Goal: Task Accomplishment & Management: Use online tool/utility

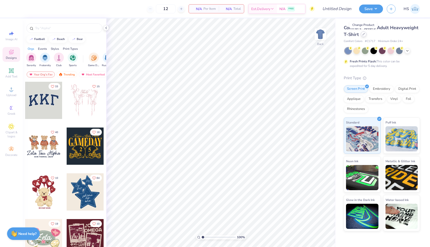
click at [364, 36] on div at bounding box center [364, 34] width 6 height 6
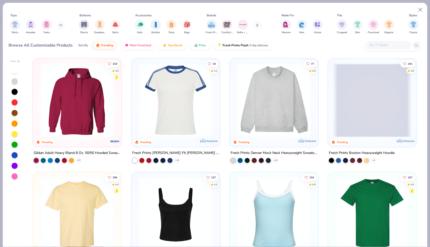
click at [390, 45] on input "text" at bounding box center [388, 45] width 39 height 6
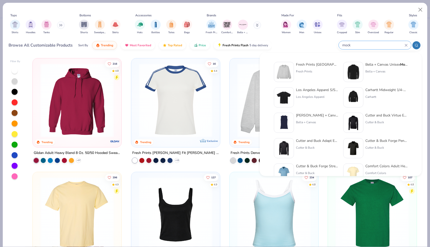
type input "mock"
click at [318, 64] on div "Fresh Prints Denver Mock Neck Heavyweight Sweatshirt" at bounding box center [317, 64] width 42 height 5
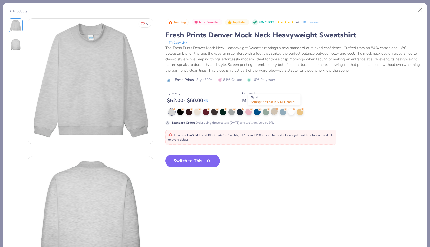
click at [275, 110] on div at bounding box center [274, 111] width 7 height 7
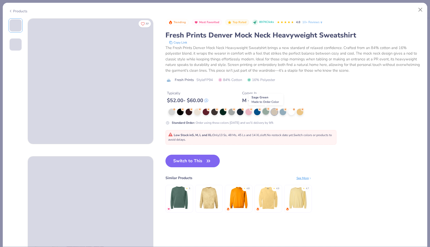
click at [264, 110] on div at bounding box center [265, 111] width 7 height 7
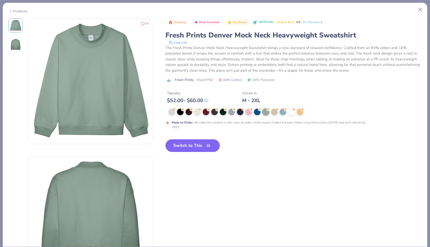
click at [203, 143] on button "Switch to This" at bounding box center [192, 145] width 55 height 13
type input "50"
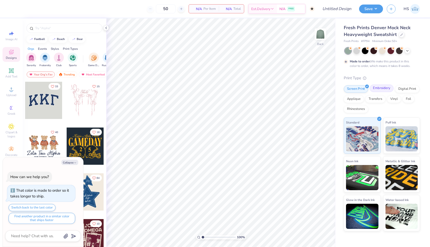
click at [379, 87] on div "Embroidery" at bounding box center [381, 88] width 24 height 8
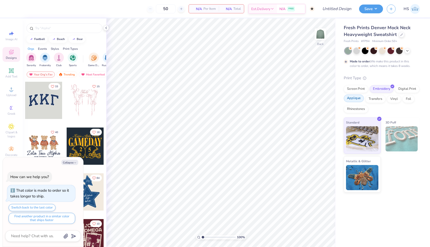
click at [355, 99] on div "Applique" at bounding box center [353, 98] width 20 height 8
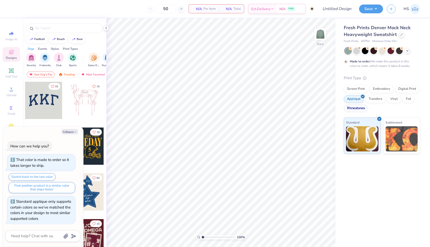
click at [355, 107] on div "Rhinestones" at bounding box center [355, 109] width 24 height 8
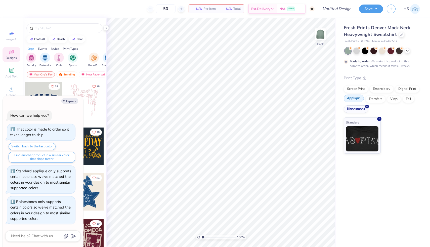
click at [352, 100] on div "Applique" at bounding box center [353, 98] width 20 height 8
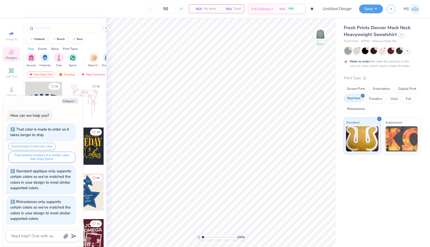
scroll to position [31, 0]
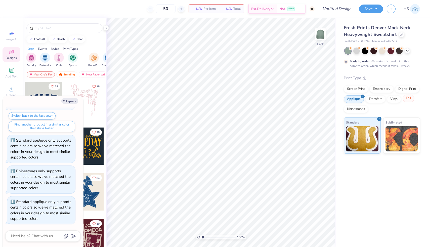
click at [407, 100] on div "Foil" at bounding box center [408, 98] width 12 height 8
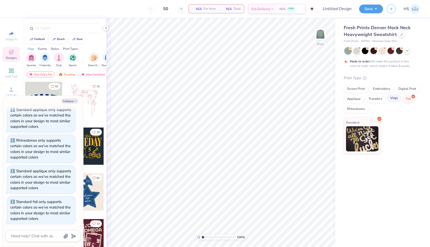
click at [393, 100] on div "Vinyl" at bounding box center [394, 98] width 14 height 8
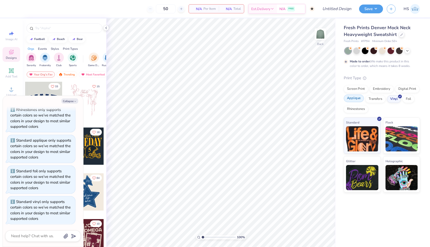
click at [354, 101] on div "Applique" at bounding box center [353, 98] width 20 height 8
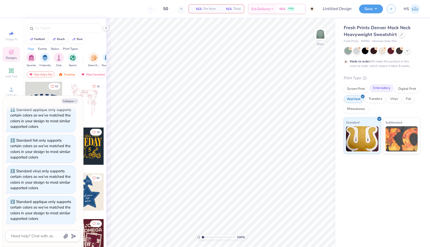
click at [383, 86] on div "Embroidery" at bounding box center [381, 88] width 24 height 8
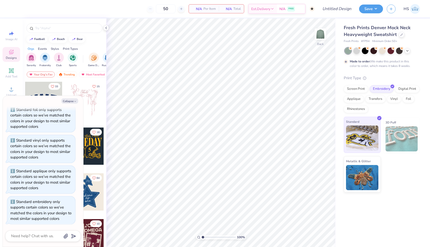
click at [366, 132] on img at bounding box center [362, 137] width 32 height 25
click at [66, 101] on button "Collapse" at bounding box center [69, 100] width 17 height 5
type textarea "x"
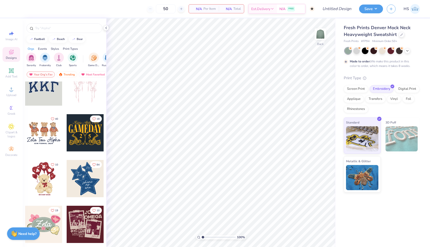
scroll to position [0, 0]
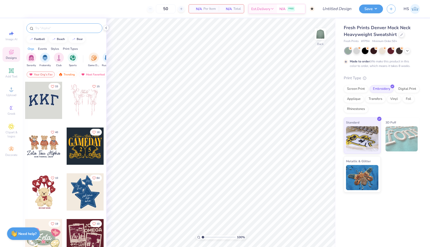
click at [47, 28] on input "text" at bounding box center [67, 28] width 64 height 5
type input "kappa delta"
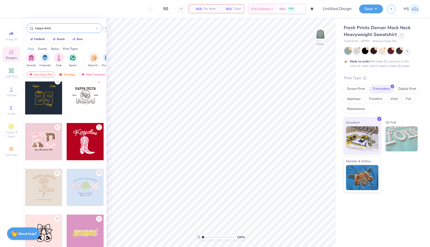
scroll to position [466, 0]
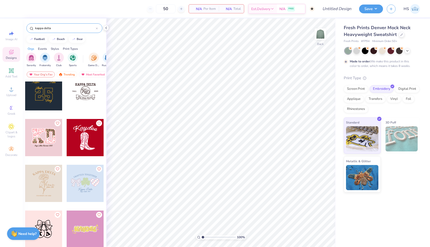
click at [48, 139] on div at bounding box center [43, 137] width 37 height 37
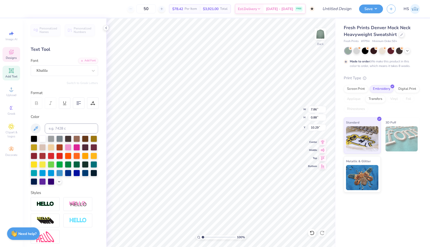
type input "9.71"
type input "6.13"
type input "3.37"
click at [32, 9] on div at bounding box center [31, 8] width 7 height 7
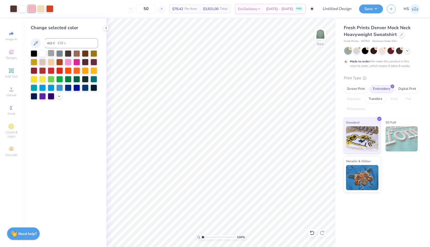
click at [52, 52] on div at bounding box center [51, 53] width 7 height 7
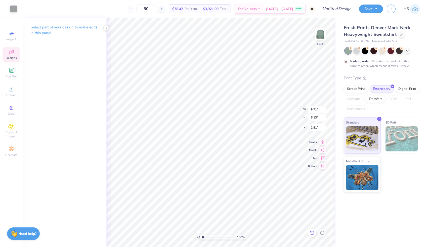
click at [311, 232] on icon at bounding box center [311, 232] width 5 height 5
type input "3.37"
type input "8.39"
type input "6.56"
click at [321, 143] on icon at bounding box center [322, 141] width 7 height 6
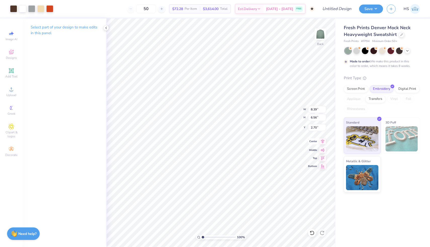
type input "2.70"
type input "7.40"
type input "5.79"
type input "8.92"
type input "6.98"
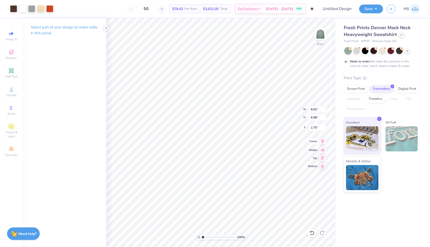
click at [324, 143] on icon at bounding box center [322, 141] width 7 height 6
click at [312, 231] on icon at bounding box center [311, 232] width 5 height 5
type input "2.82"
click at [322, 142] on icon at bounding box center [322, 141] width 7 height 6
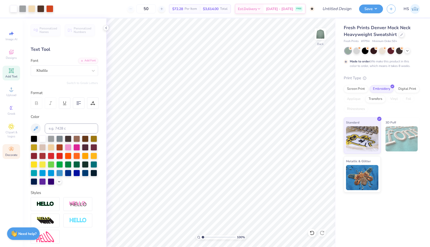
click at [9, 149] on icon at bounding box center [11, 149] width 6 height 6
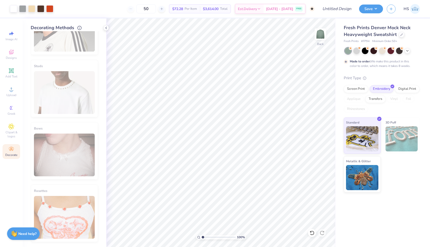
scroll to position [0, 0]
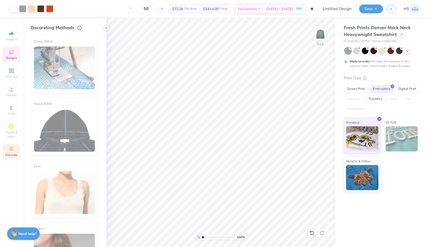
click at [8, 53] on icon at bounding box center [11, 52] width 6 height 6
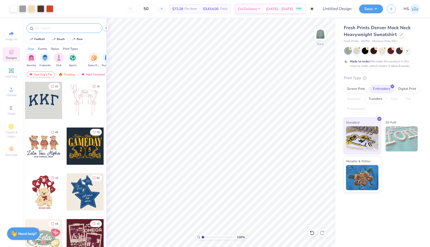
click at [58, 26] on input "text" at bounding box center [67, 28] width 64 height 5
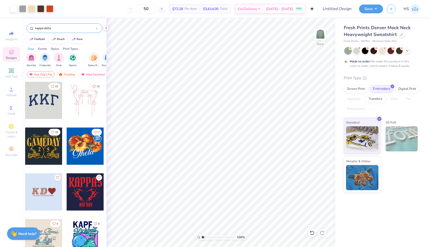
type input "kappa delta"
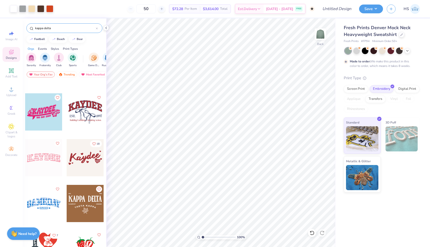
scroll to position [234, 0]
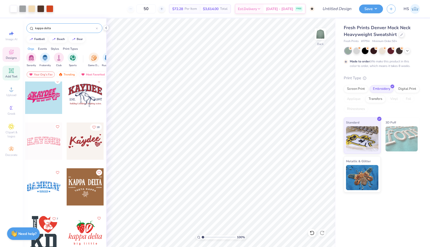
click at [14, 71] on div "Add Text" at bounding box center [12, 73] width 18 height 15
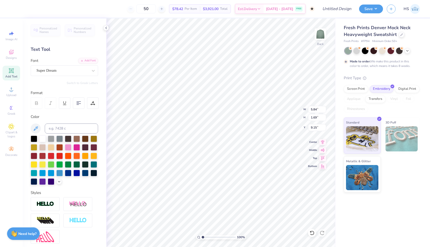
scroll to position [0, 1]
click at [45, 68] on div "Super Dream" at bounding box center [62, 71] width 53 height 8
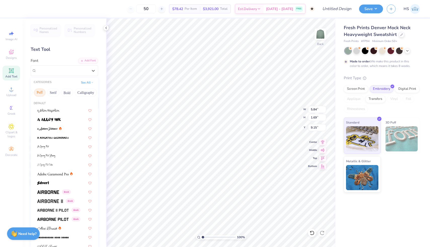
scroll to position [0, 42]
click at [73, 91] on button "Calligraphy" at bounding box center [83, 92] width 22 height 8
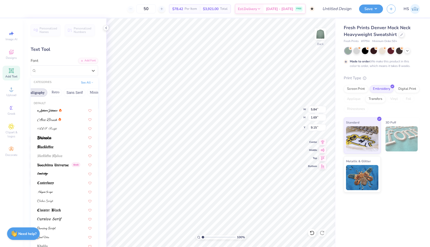
scroll to position [0, 91]
click at [73, 92] on button "Sans Serif" at bounding box center [72, 92] width 22 height 8
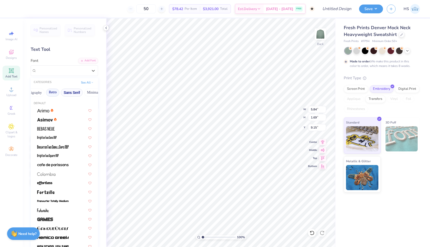
click at [56, 91] on button "Retro" at bounding box center [52, 92] width 13 height 8
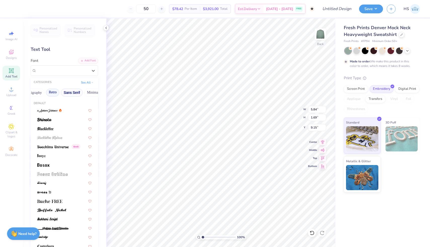
click at [73, 91] on button "Sans Serif" at bounding box center [72, 92] width 22 height 8
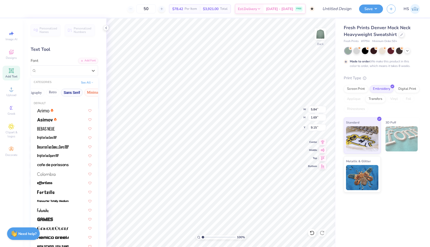
click at [92, 90] on button "Minimal" at bounding box center [93, 92] width 18 height 8
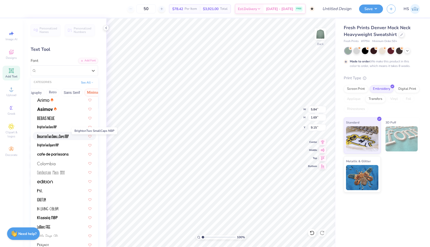
scroll to position [17, 0]
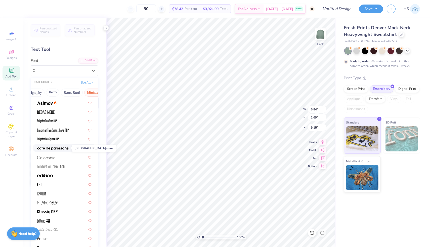
click at [65, 148] on img at bounding box center [52, 148] width 31 height 4
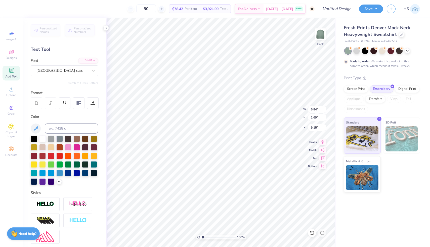
click at [75, 76] on div "Personalized Names Personalized Numbers Text Tool Add Font Font cafe de [GEOGRA…" at bounding box center [64, 132] width 83 height 228
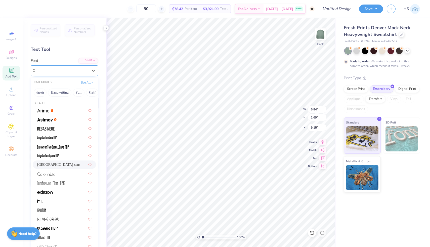
click at [74, 70] on div "[GEOGRAPHIC_DATA]-sans" at bounding box center [62, 71] width 53 height 8
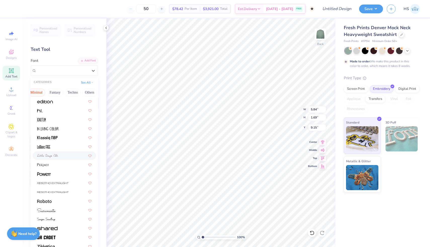
scroll to position [96, 0]
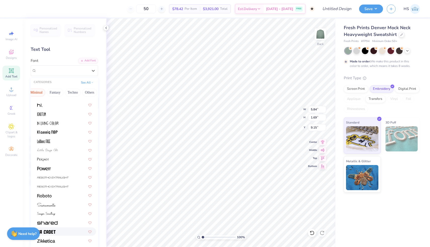
click at [61, 229] on div at bounding box center [64, 231] width 54 height 5
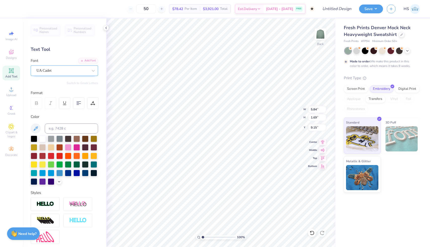
click at [55, 71] on div "UA Cadet" at bounding box center [62, 71] width 53 height 8
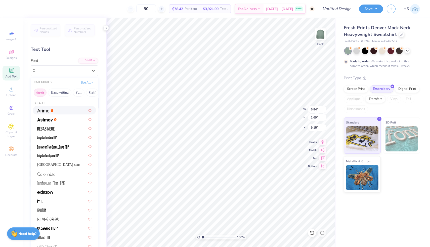
click at [43, 94] on button "Greek" at bounding box center [40, 92] width 13 height 8
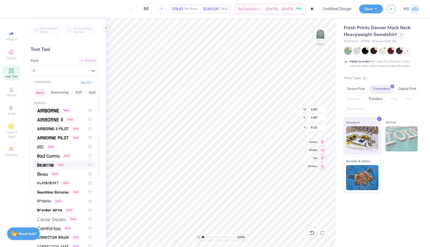
click at [50, 165] on img at bounding box center [45, 165] width 16 height 4
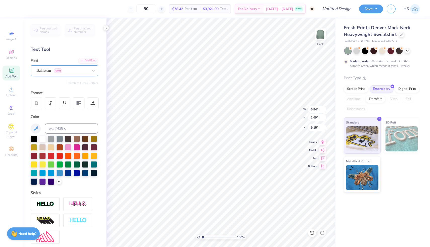
click at [71, 74] on div "Balhattan Greek" at bounding box center [62, 71] width 53 height 8
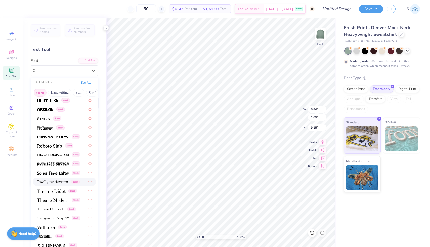
scroll to position [304, 0]
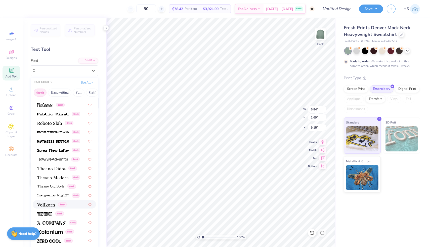
click at [52, 203] on img at bounding box center [46, 205] width 18 height 4
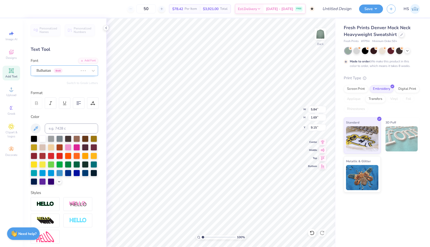
click at [73, 72] on div "Balhattan Greek" at bounding box center [57, 71] width 43 height 8
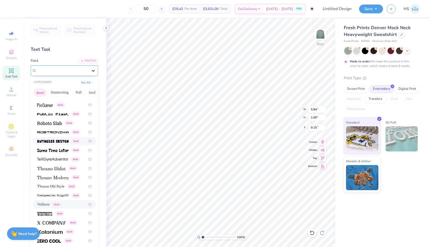
click at [93, 69] on icon at bounding box center [93, 70] width 5 height 5
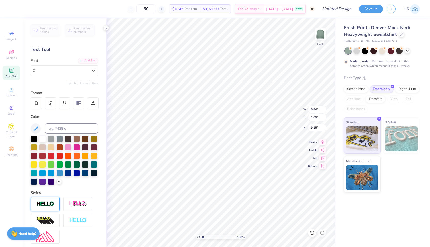
click at [52, 205] on img at bounding box center [45, 204] width 18 height 6
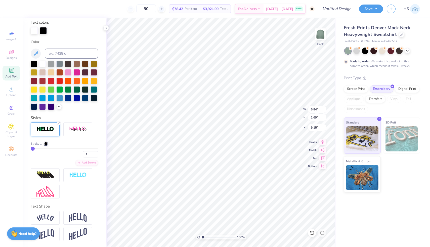
scroll to position [0, 0]
type textarea "Kappa Delta"
type input "10.68"
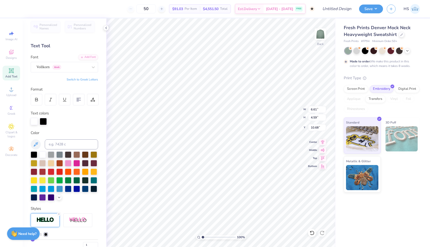
scroll to position [3, 0]
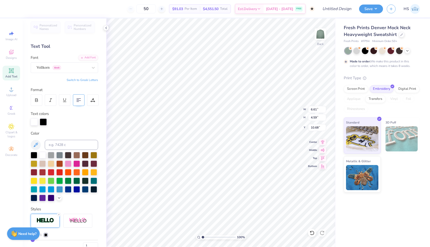
click at [78, 98] on 376 at bounding box center [79, 98] width 4 height 0
type input "13.23"
click at [317, 34] on img at bounding box center [320, 34] width 20 height 20
click at [13, 70] on icon at bounding box center [11, 70] width 5 height 5
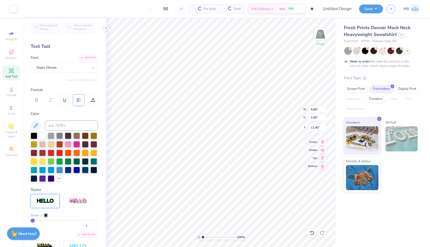
type input "5.87"
type input "1.72"
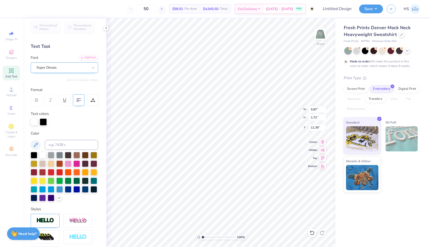
type input "13.72"
click at [324, 35] on img at bounding box center [320, 34] width 20 height 20
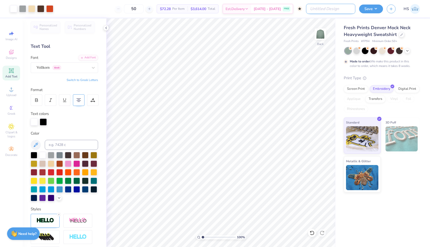
click at [336, 13] on input "Design Title" at bounding box center [330, 9] width 49 height 10
click at [317, 8] on input "[PERSON_NAME] Merch set" at bounding box center [330, 9] width 49 height 10
drag, startPoint x: 350, startPoint y: 5, endPoint x: 354, endPoint y: 9, distance: 4.8
click at [354, 8] on input "[PERSON_NAME] Mock Merch set" at bounding box center [330, 9] width 49 height 10
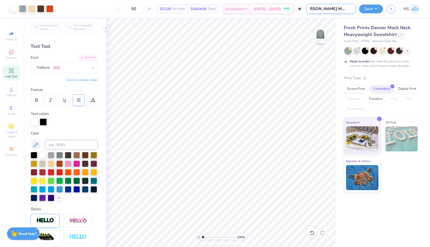
click at [352, 8] on input "[PERSON_NAME] Mock Merch set" at bounding box center [330, 9] width 49 height 10
type input "[PERSON_NAME] Mock Merch set top"
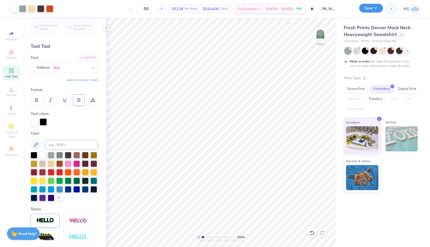
click at [378, 9] on button "Save" at bounding box center [371, 8] width 24 height 9
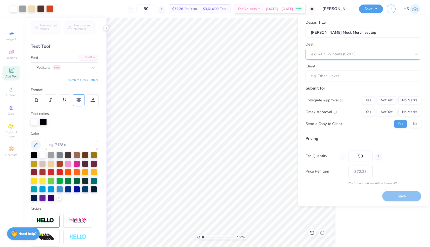
click at [346, 53] on div at bounding box center [361, 54] width 100 height 7
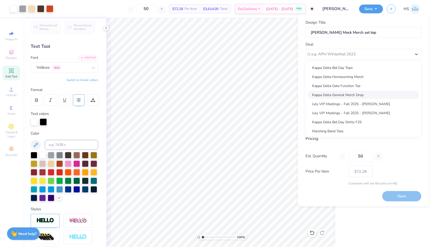
click at [363, 95] on div "Kappa Delta General Merch Drop" at bounding box center [363, 94] width 112 height 8
type input "[PERSON_NAME]"
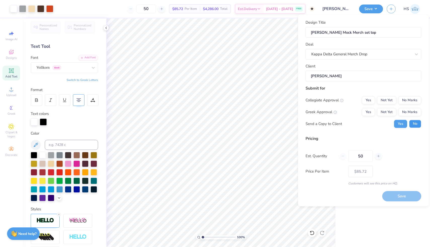
click at [412, 124] on button "No" at bounding box center [415, 124] width 12 height 8
click at [368, 114] on button "Yes" at bounding box center [368, 112] width 13 height 8
click at [407, 101] on button "No Marks" at bounding box center [409, 100] width 23 height 8
click at [404, 193] on button "Save" at bounding box center [401, 196] width 39 height 10
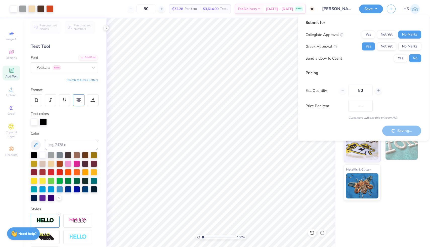
type input "$85.72"
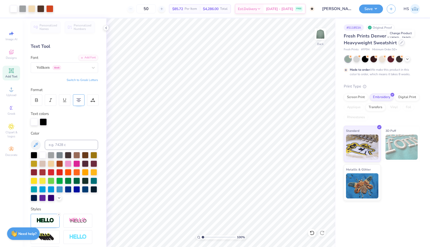
click at [401, 43] on icon at bounding box center [401, 42] width 3 height 3
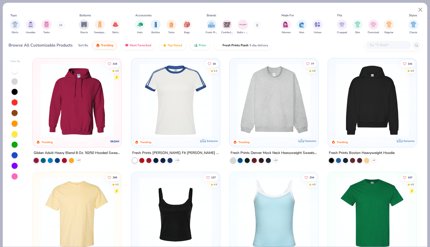
click at [100, 26] on img "filter for Sweatpants" at bounding box center [100, 25] width 6 height 6
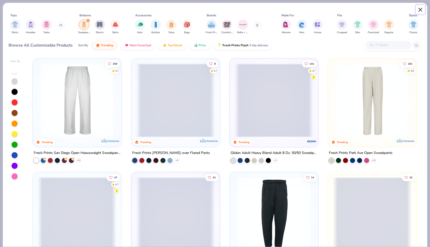
click at [419, 9] on button "Close" at bounding box center [420, 10] width 10 height 10
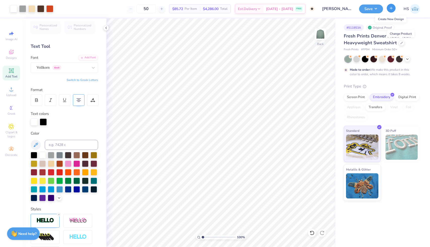
click at [392, 8] on icon "button" at bounding box center [391, 8] width 4 height 4
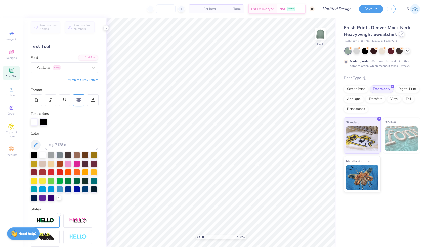
click at [400, 35] on div at bounding box center [401, 34] width 6 height 6
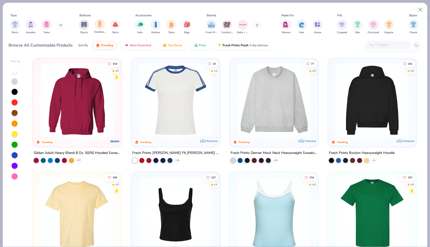
click at [100, 27] on div "filter for Sweatpants" at bounding box center [100, 24] width 10 height 10
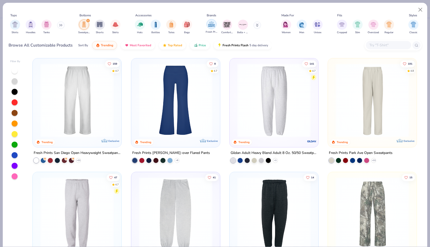
click at [210, 28] on div "filter for Fresh Prints" at bounding box center [211, 24] width 10 height 10
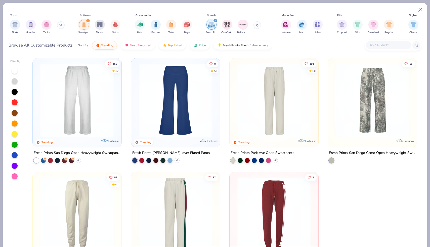
click at [77, 95] on img at bounding box center [77, 100] width 79 height 74
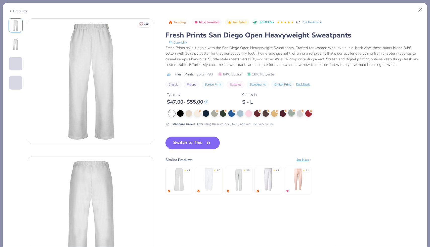
click at [292, 110] on icon at bounding box center [294, 111] width 4 height 4
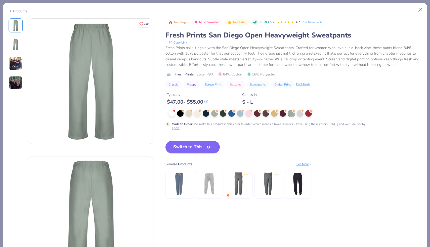
click at [199, 144] on button "Switch to This" at bounding box center [192, 147] width 55 height 13
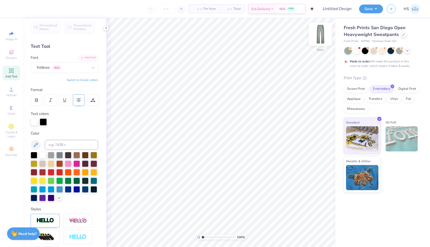
click at [322, 34] on img at bounding box center [320, 34] width 20 height 20
click at [323, 34] on img at bounding box center [320, 34] width 20 height 20
click at [355, 130] on img at bounding box center [362, 137] width 32 height 25
click at [12, 53] on icon at bounding box center [11, 52] width 5 height 5
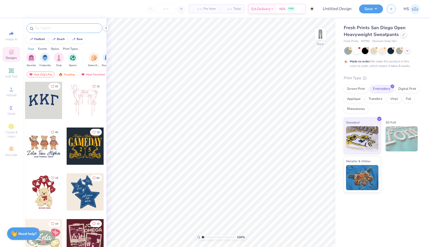
click at [55, 31] on div at bounding box center [64, 28] width 76 height 10
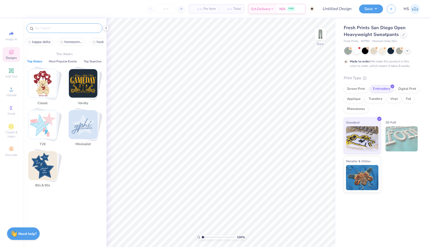
click at [54, 28] on input "text" at bounding box center [67, 28] width 64 height 5
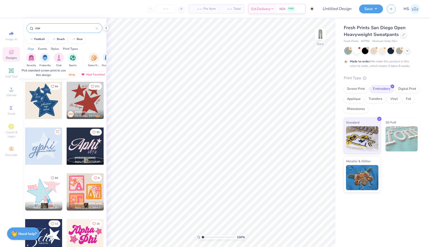
type input "star"
click at [50, 106] on div at bounding box center [43, 100] width 37 height 37
click at [41, 94] on div at bounding box center [43, 100] width 37 height 37
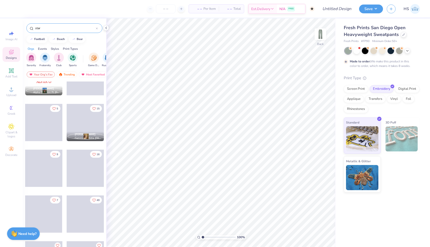
scroll to position [992, 0]
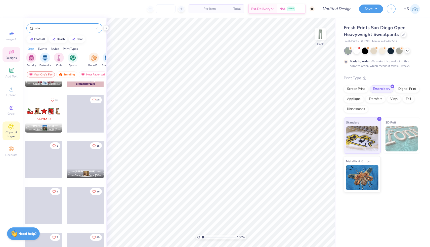
click at [13, 128] on icon at bounding box center [12, 127] width 6 height 6
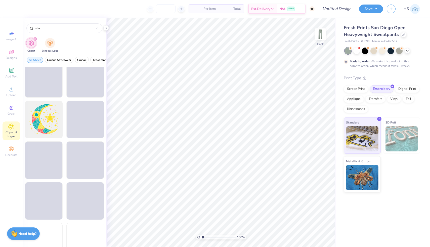
scroll to position [0, 0]
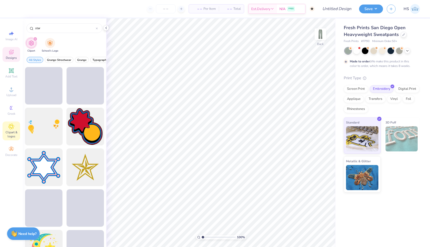
type input "star"
click at [11, 56] on span "Designs" at bounding box center [11, 58] width 11 height 4
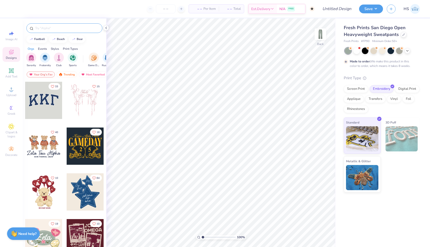
click at [51, 29] on input "text" at bounding box center [67, 28] width 64 height 5
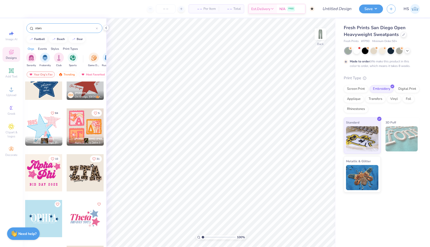
scroll to position [23, 0]
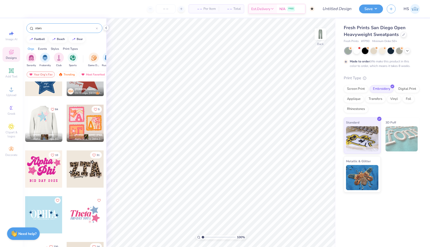
type input "stars"
click at [48, 122] on div at bounding box center [44, 123] width 112 height 37
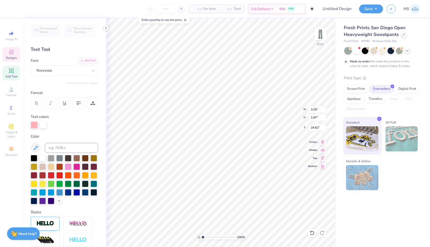
type textarea "1"
type input "1.38"
type input "28.36"
type textarea "K"
type input "1.37"
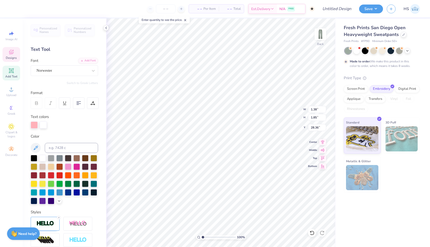
type input "29.28"
type textarea "\"
type textarea "D"
type input "29.28"
type input "1.24"
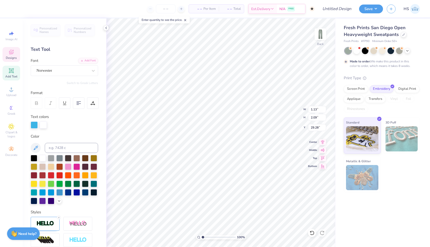
type input "28.24"
type input "1.29"
type textarea "x"
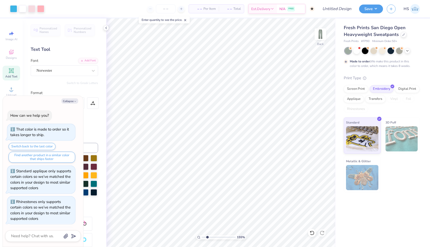
scroll to position [184, 0]
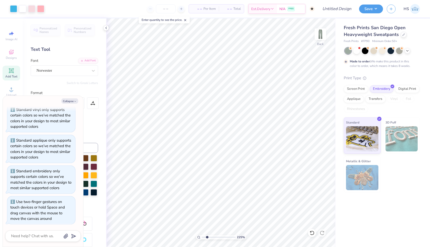
drag, startPoint x: 202, startPoint y: 237, endPoint x: 207, endPoint y: 237, distance: 4.5
type input "2.25"
click at [207, 237] on input "range" at bounding box center [218, 237] width 34 height 5
click at [34, 9] on div at bounding box center [31, 8] width 7 height 7
type textarea "x"
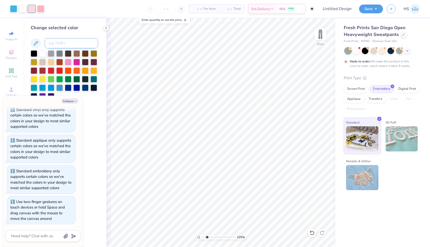
click at [58, 42] on input at bounding box center [71, 43] width 53 height 10
type input "7506"
click at [42, 9] on div at bounding box center [40, 8] width 7 height 7
type textarea "x"
click at [62, 44] on input at bounding box center [71, 43] width 53 height 10
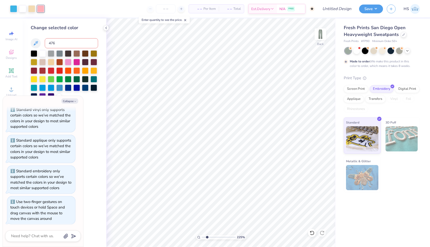
type input "476"
click at [11, 8] on div at bounding box center [13, 8] width 7 height 7
click at [30, 7] on div at bounding box center [31, 8] width 7 height 7
type textarea "x"
click at [62, 45] on input at bounding box center [71, 43] width 53 height 10
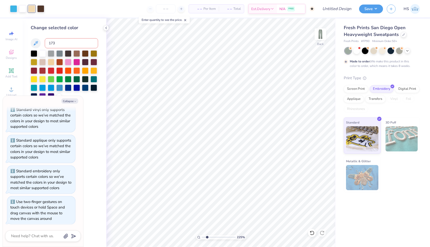
type input "173"
click at [310, 233] on icon at bounding box center [311, 232] width 5 height 5
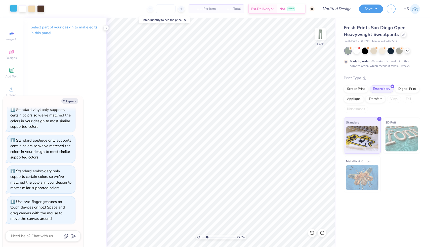
click at [15, 9] on div at bounding box center [13, 8] width 7 height 7
type textarea "x"
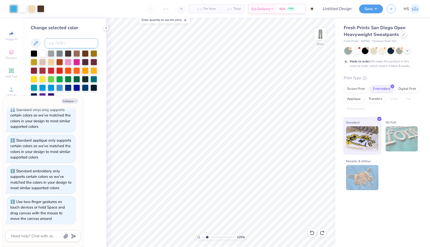
click at [64, 42] on input at bounding box center [71, 43] width 53 height 10
type input "173"
click at [312, 234] on icon at bounding box center [311, 232] width 5 height 5
click at [17, 9] on div at bounding box center [13, 8] width 7 height 7
click at [62, 44] on input at bounding box center [71, 43] width 53 height 10
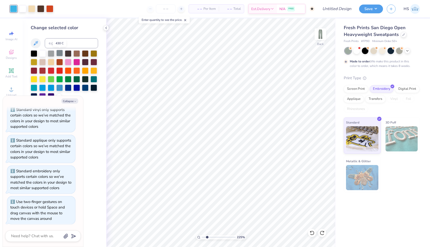
click at [62, 53] on div at bounding box center [59, 53] width 7 height 7
click at [52, 53] on div at bounding box center [51, 53] width 7 height 7
click at [43, 53] on div at bounding box center [42, 53] width 7 height 7
click at [312, 233] on icon at bounding box center [311, 232] width 5 height 5
click at [45, 86] on div at bounding box center [42, 87] width 7 height 7
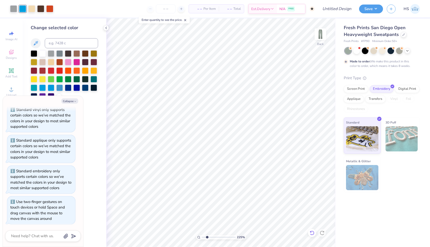
click at [311, 233] on icon at bounding box center [311, 232] width 5 height 5
click at [40, 8] on div at bounding box center [40, 8] width 7 height 7
click at [58, 8] on div at bounding box center [58, 8] width 7 height 7
click at [314, 231] on icon at bounding box center [311, 232] width 5 height 5
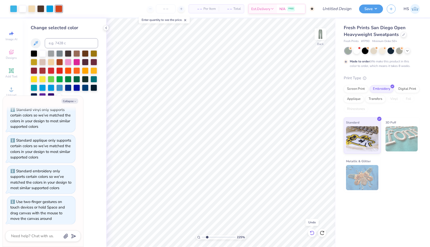
click at [314, 231] on icon at bounding box center [311, 232] width 5 height 5
click at [323, 231] on icon at bounding box center [321, 232] width 5 height 5
click at [33, 9] on div at bounding box center [31, 8] width 7 height 7
click at [52, 53] on div at bounding box center [51, 53] width 7 height 7
click at [48, 8] on div at bounding box center [49, 8] width 7 height 7
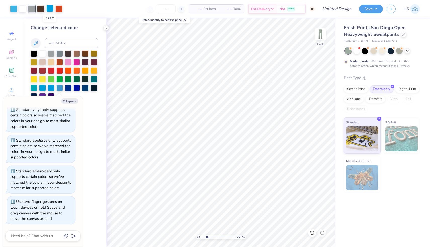
type textarea "x"
click at [72, 42] on input at bounding box center [71, 43] width 53 height 10
type input "7506"
click at [15, 7] on div at bounding box center [13, 8] width 7 height 7
type textarea "x"
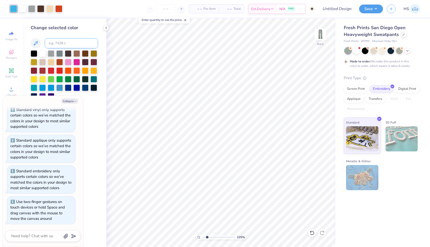
click at [61, 46] on input at bounding box center [71, 43] width 53 height 10
type input "7506"
type textarea "x"
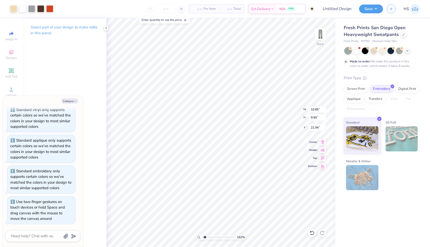
drag, startPoint x: 207, startPoint y: 237, endPoint x: 204, endPoint y: 237, distance: 2.8
type input "1.6"
click at [204, 237] on input "range" at bounding box center [218, 237] width 34 height 5
type textarea "x"
type input "7.51"
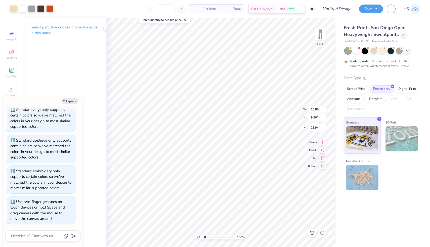
type input "6.86"
type textarea "x"
type input "41.80"
type textarea "x"
type input "43.38"
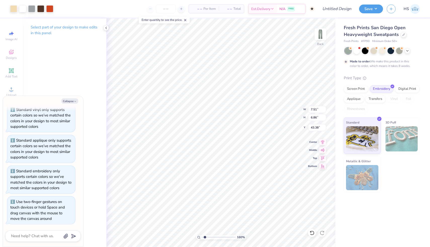
type textarea "x"
drag, startPoint x: 204, startPoint y: 237, endPoint x: 201, endPoint y: 237, distance: 3.5
click at [201, 237] on input "range" at bounding box center [218, 237] width 34 height 5
drag, startPoint x: 202, startPoint y: 237, endPoint x: 206, endPoint y: 236, distance: 4.5
type input "2.15"
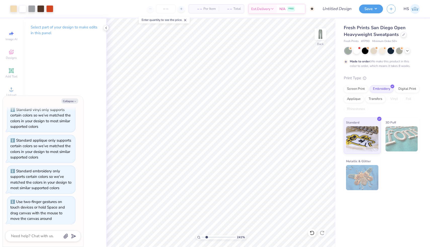
click at [206, 236] on input "range" at bounding box center [218, 237] width 34 height 5
click at [48, 11] on div at bounding box center [49, 8] width 7 height 7
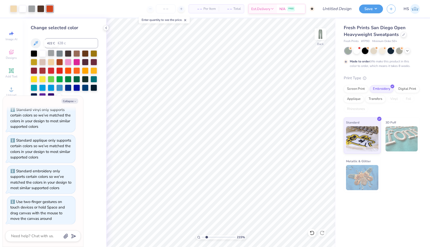
click at [50, 53] on div at bounding box center [51, 53] width 7 height 7
click at [312, 233] on icon at bounding box center [311, 232] width 5 height 5
click at [312, 231] on icon at bounding box center [311, 232] width 5 height 5
click at [324, 232] on icon at bounding box center [321, 232] width 5 height 5
click at [314, 233] on icon at bounding box center [311, 232] width 5 height 5
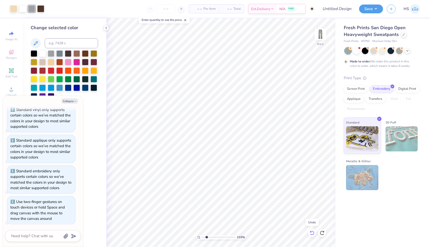
click at [314, 233] on icon at bounding box center [311, 232] width 5 height 5
click at [321, 233] on icon at bounding box center [321, 232] width 5 height 5
click at [311, 231] on icon at bounding box center [312, 232] width 4 height 5
click at [309, 234] on icon at bounding box center [311, 232] width 5 height 5
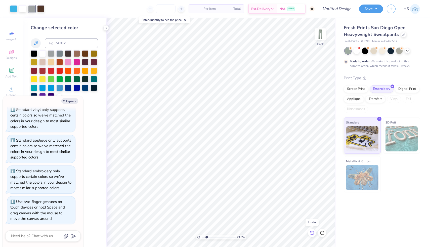
click at [311, 234] on icon at bounding box center [311, 232] width 5 height 5
click at [324, 232] on icon at bounding box center [321, 232] width 5 height 5
click at [323, 233] on icon at bounding box center [321, 232] width 5 height 5
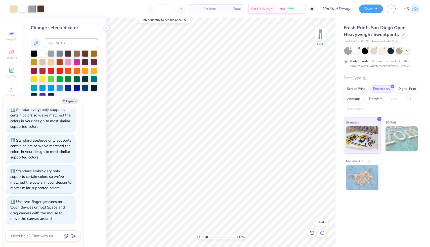
click at [322, 233] on icon at bounding box center [321, 232] width 5 height 5
type textarea "x"
drag, startPoint x: 206, startPoint y: 237, endPoint x: 218, endPoint y: 238, distance: 11.9
type input "5.57"
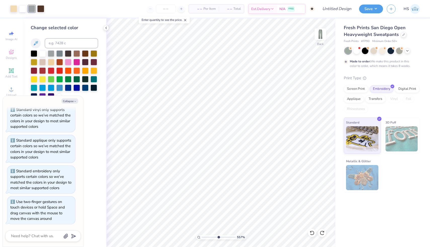
click at [218, 238] on input "range" at bounding box center [218, 237] width 34 height 5
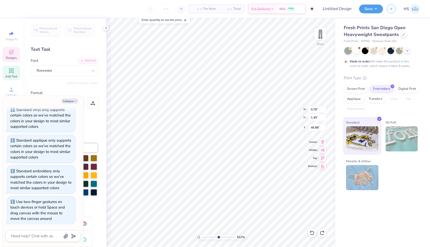
type textarea "x"
type input "6.35"
type input "6.32"
type input "42.33"
type textarea "x"
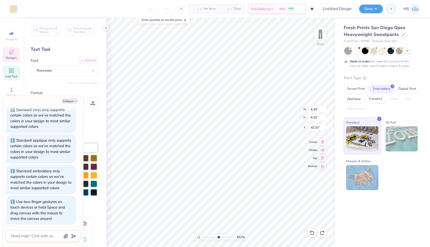
type input "0.78"
type input "1.45"
type input "46.88"
click at [283, 108] on div "557 % Back W 0.78 0.78 " H 1.45 1.45 " Y 46.88 46.88 " Center Middle Top Bottom" at bounding box center [220, 132] width 229 height 228
type textarea "x"
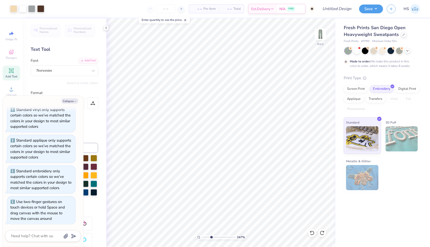
drag, startPoint x: 217, startPoint y: 237, endPoint x: 211, endPoint y: 237, distance: 6.5
type input "3.47"
click at [211, 237] on input "range" at bounding box center [218, 237] width 34 height 5
click at [65, 99] on button "Collapse" at bounding box center [69, 100] width 17 height 5
type textarea "x"
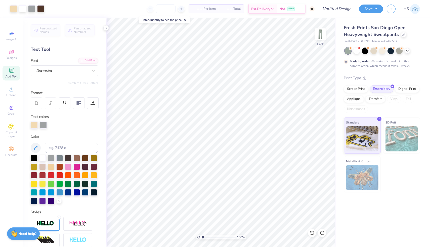
drag, startPoint x: 210, startPoint y: 237, endPoint x: 189, endPoint y: 238, distance: 20.9
type input "1"
click at [201, 238] on input "range" at bounding box center [218, 237] width 34 height 5
click at [312, 230] on icon at bounding box center [311, 232] width 5 height 5
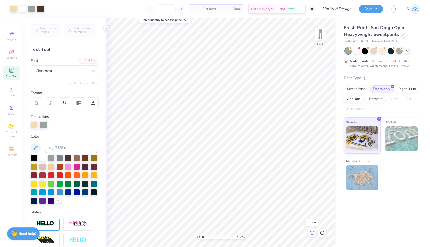
click at [312, 230] on icon at bounding box center [311, 232] width 5 height 5
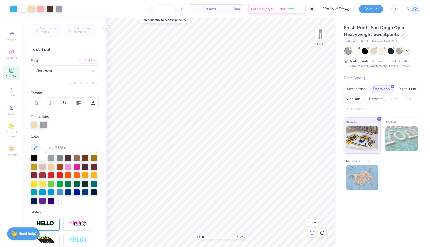
click at [312, 230] on icon at bounding box center [311, 232] width 5 height 5
click at [312, 231] on icon at bounding box center [312, 232] width 4 height 5
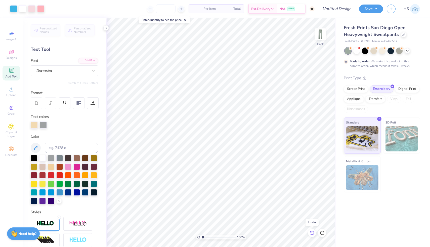
click at [312, 231] on icon at bounding box center [312, 232] width 4 height 5
click at [321, 232] on icon at bounding box center [321, 232] width 5 height 5
click at [322, 232] on icon at bounding box center [321, 232] width 5 height 5
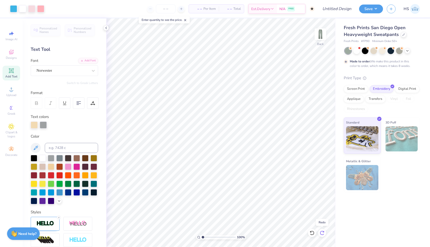
click at [322, 232] on icon at bounding box center [321, 232] width 5 height 5
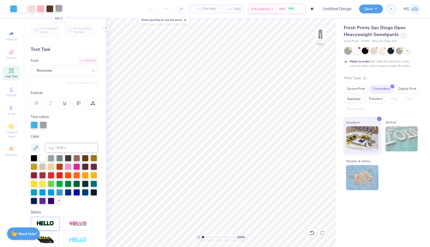
click at [60, 9] on div at bounding box center [58, 8] width 7 height 7
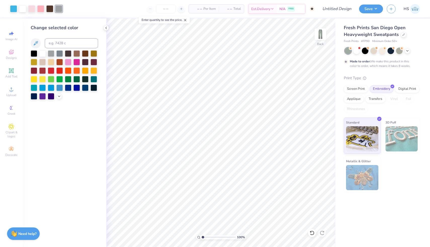
click at [59, 10] on div at bounding box center [58, 8] width 7 height 7
click at [74, 43] on input at bounding box center [71, 43] width 53 height 10
type input "476"
click at [40, 10] on div at bounding box center [40, 8] width 7 height 7
click at [59, 38] on input at bounding box center [71, 43] width 53 height 10
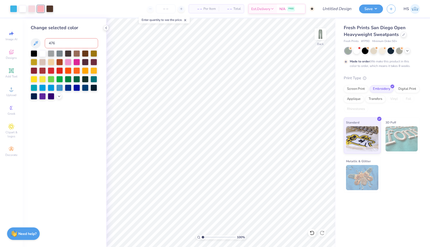
type input "476"
click at [311, 233] on icon at bounding box center [311, 232] width 5 height 5
click at [312, 232] on icon at bounding box center [311, 232] width 5 height 5
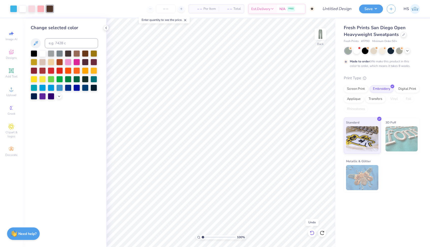
click at [312, 232] on icon at bounding box center [311, 232] width 5 height 5
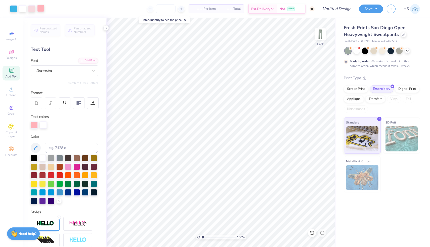
click at [38, 11] on div at bounding box center [40, 8] width 7 height 7
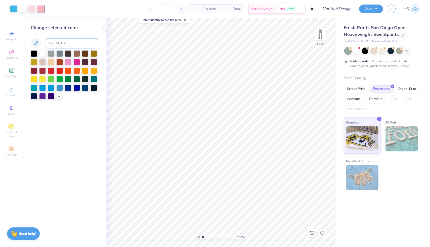
click at [63, 45] on input at bounding box center [71, 43] width 53 height 10
type input "476"
drag, startPoint x: 203, startPoint y: 236, endPoint x: 208, endPoint y: 236, distance: 5.3
type input "2.65"
click at [208, 236] on input "range" at bounding box center [218, 237] width 34 height 5
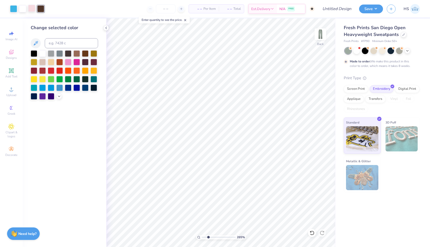
click at [30, 6] on div at bounding box center [31, 8] width 7 height 7
click at [51, 53] on div at bounding box center [51, 53] width 7 height 7
click at [13, 10] on div at bounding box center [13, 8] width 7 height 7
click at [78, 42] on input at bounding box center [71, 43] width 53 height 10
type input "7506"
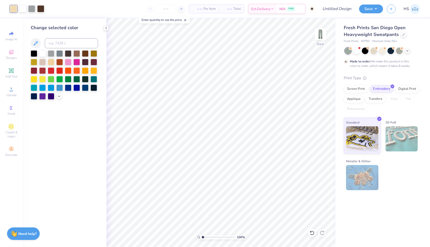
type input "1"
click at [193, 234] on div "100 %" at bounding box center [221, 132] width 228 height 228
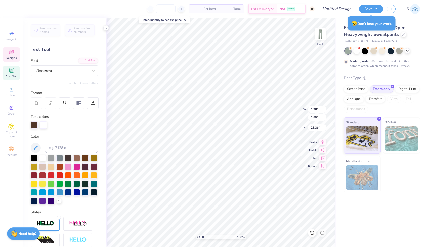
type textarea "K"
type input "1.37"
type input "29.28"
type textarea "D"
type input "41.79"
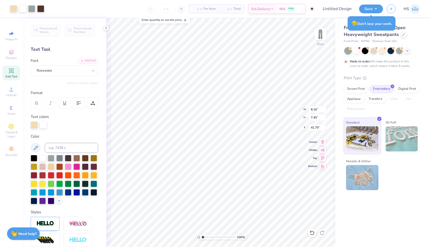
type input "8.16"
type input "7.45"
type input "42.76"
type input "7.78"
type input "7.11"
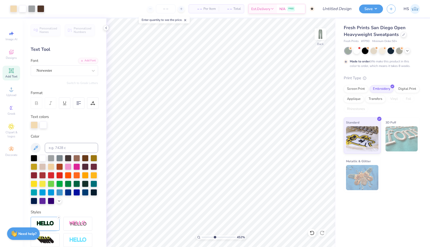
drag, startPoint x: 221, startPoint y: 238, endPoint x: 214, endPoint y: 235, distance: 7.2
type input "4.46"
click at [214, 235] on input "range" at bounding box center [218, 237] width 34 height 5
type input "48.03"
type input "0.89"
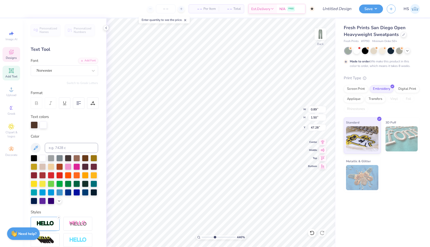
type input "47.40"
type input "47.86"
drag, startPoint x: 213, startPoint y: 235, endPoint x: 206, endPoint y: 235, distance: 7.5
click at [206, 235] on input "range" at bounding box center [218, 237] width 34 height 5
click at [236, 190] on li "Group" at bounding box center [242, 192] width 39 height 10
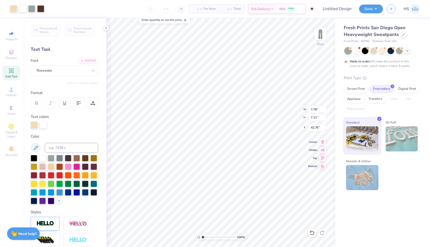
drag, startPoint x: 207, startPoint y: 236, endPoint x: 195, endPoint y: 236, distance: 11.6
type input "1"
click at [201, 236] on input "range" at bounding box center [218, 237] width 34 height 5
click at [336, 8] on input "Design Title" at bounding box center [330, 9] width 49 height 10
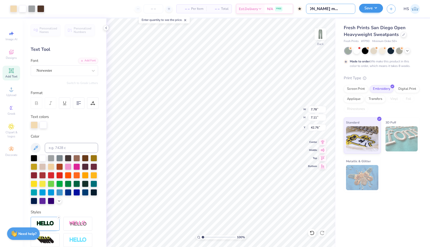
type input "[PERSON_NAME] mock neck set pant"
click at [366, 9] on button "Save" at bounding box center [371, 8] width 24 height 9
type input "0"
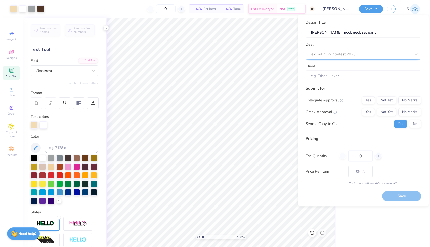
click at [351, 57] on div at bounding box center [361, 54] width 100 height 7
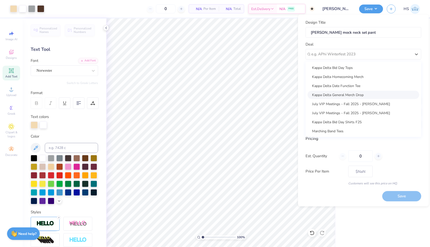
click at [359, 95] on div "Kappa Delta General Merch Drop" at bounding box center [363, 94] width 112 height 8
type input "[PERSON_NAME]"
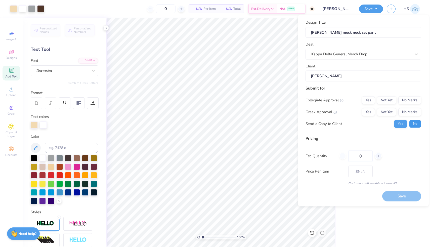
click at [413, 123] on button "No" at bounding box center [415, 124] width 12 height 8
click at [368, 111] on button "Yes" at bounding box center [368, 112] width 13 height 8
click at [404, 103] on button "No Marks" at bounding box center [409, 100] width 23 height 8
click at [398, 195] on button "Save" at bounding box center [401, 196] width 39 height 10
